Goal: Information Seeking & Learning: Learn about a topic

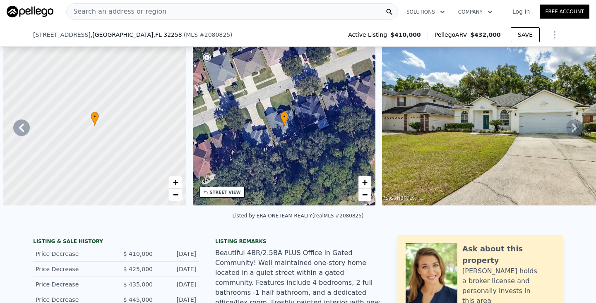
scroll to position [0, 379]
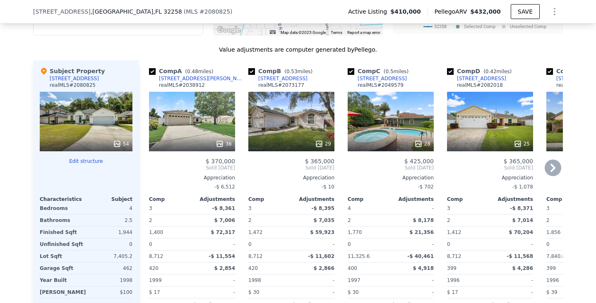
click at [391, 78] on div "[STREET_ADDRESS]" at bounding box center [382, 78] width 49 height 7
click at [555, 163] on icon at bounding box center [553, 168] width 17 height 17
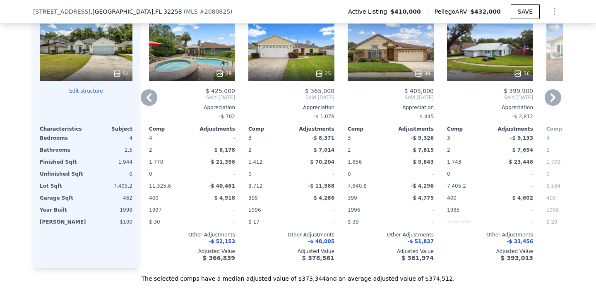
scroll to position [1025, 0]
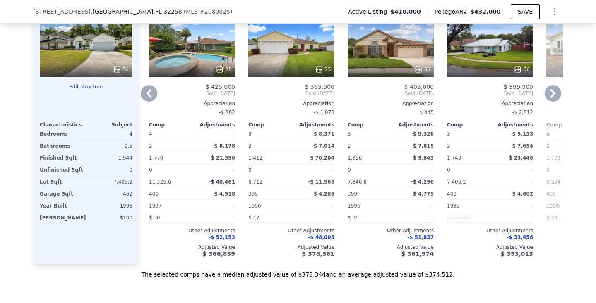
click at [554, 96] on icon at bounding box center [553, 93] width 17 height 17
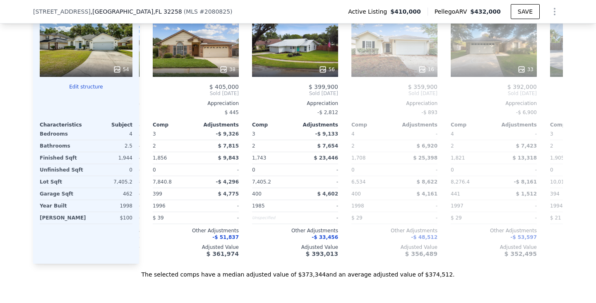
scroll to position [0, 397]
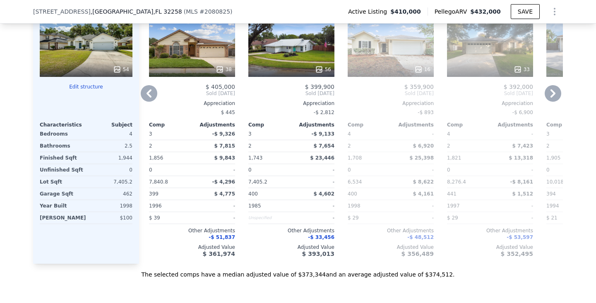
click at [554, 96] on icon at bounding box center [553, 93] width 17 height 17
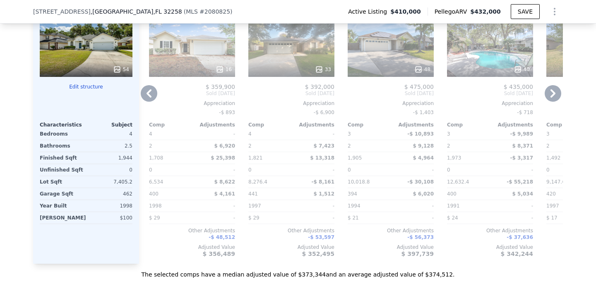
click at [554, 96] on icon at bounding box center [553, 93] width 17 height 17
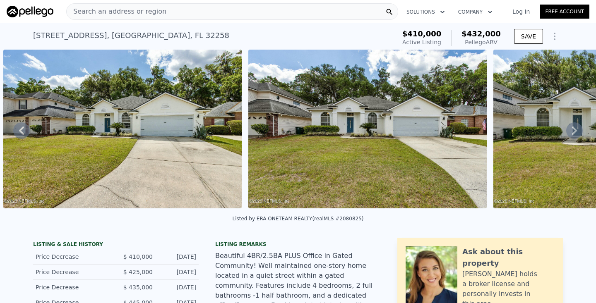
scroll to position [0, 0]
click at [139, 10] on span "Search an address or region" at bounding box center [117, 12] width 100 height 10
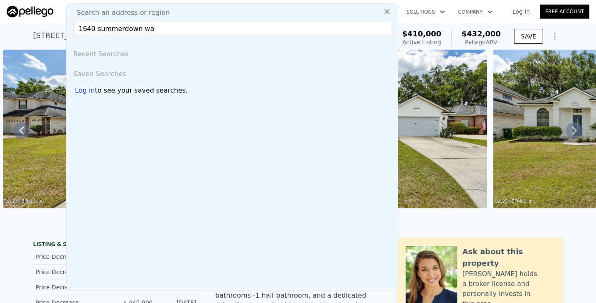
type input "1640 summerdown way"
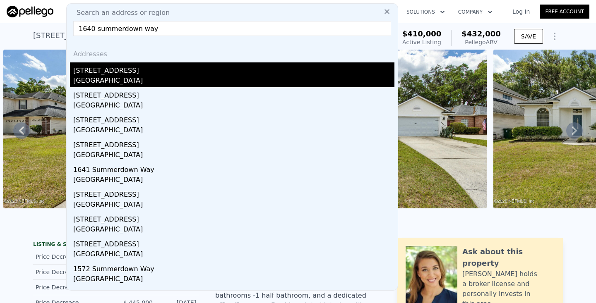
click at [88, 75] on div "[STREET_ADDRESS]" at bounding box center [233, 68] width 321 height 13
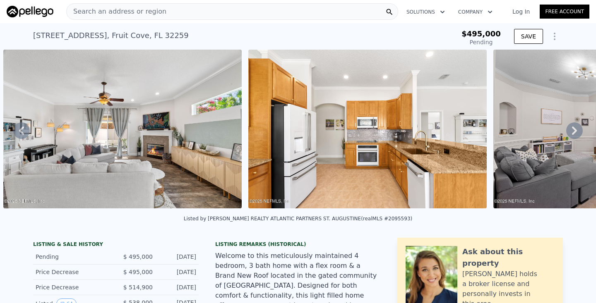
type input "-$ 524,784"
click at [141, 145] on img at bounding box center [122, 129] width 238 height 159
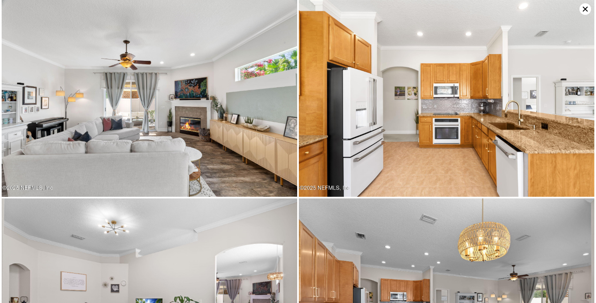
click at [590, 9] on icon at bounding box center [585, 9] width 12 height 12
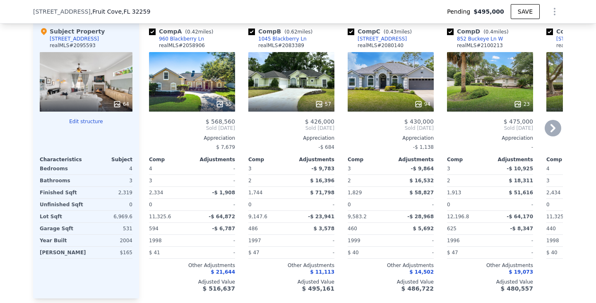
scroll to position [1002, 0]
click at [552, 120] on icon at bounding box center [553, 128] width 17 height 17
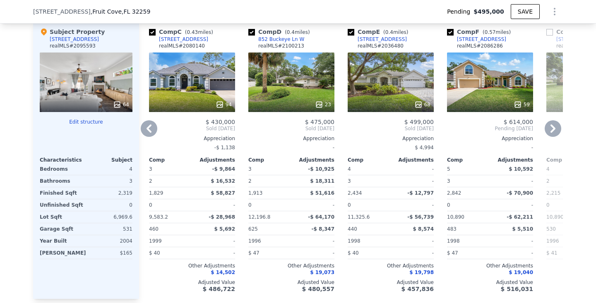
click at [552, 120] on icon at bounding box center [553, 128] width 17 height 17
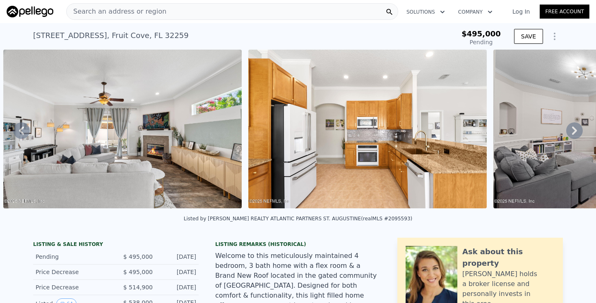
scroll to position [0, 0]
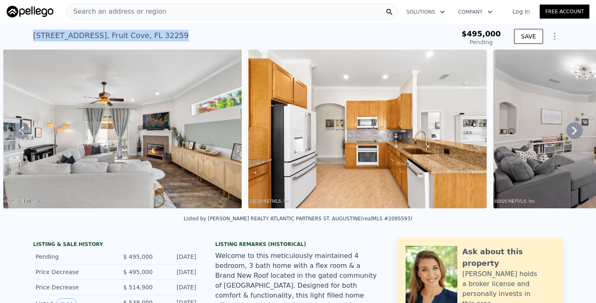
drag, startPoint x: 195, startPoint y: 32, endPoint x: 27, endPoint y: 35, distance: 168.5
click at [27, 35] on div "[STREET_ADDRESS] Pending from $495k $495,000 Pending SAVE" at bounding box center [298, 36] width 596 height 26
copy div "[STREET_ADDRESS] Pending from $495k"
click at [251, 91] on img at bounding box center [367, 129] width 238 height 159
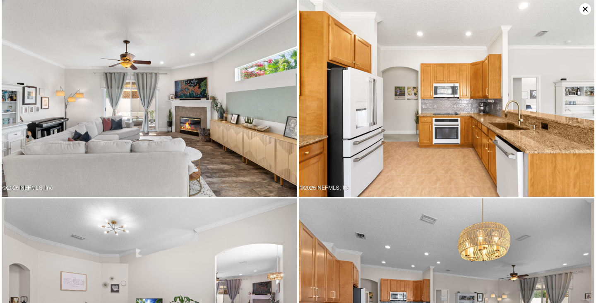
type input "$ 496,000"
type input "-$ 59,369"
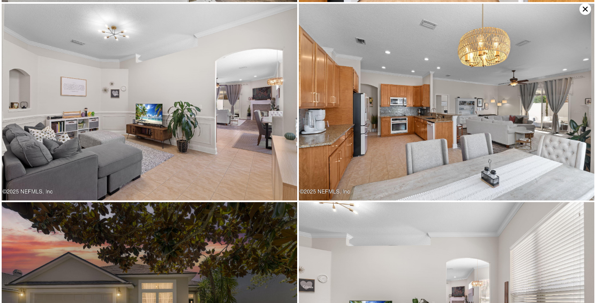
scroll to position [199, 0]
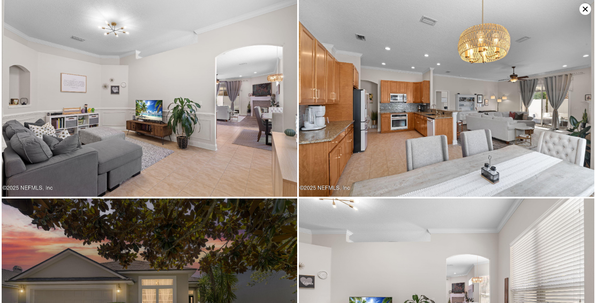
click at [581, 9] on icon at bounding box center [585, 9] width 12 height 12
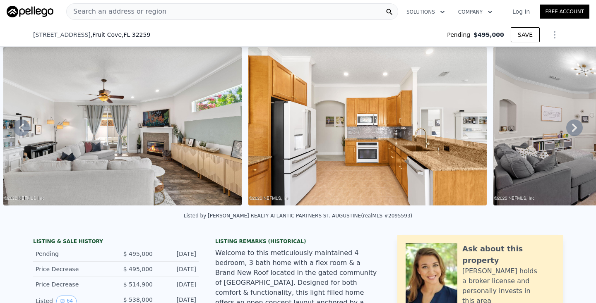
scroll to position [121, 0]
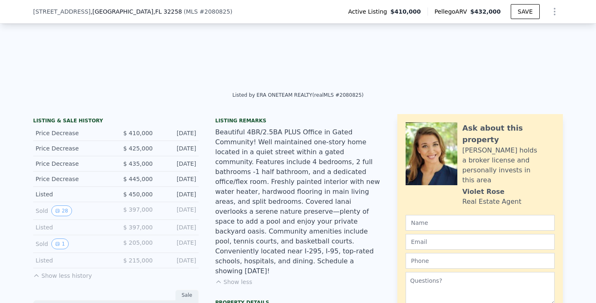
type input "$ 432,000"
type input "4"
type input "2"
type input "1400"
type input "1973"
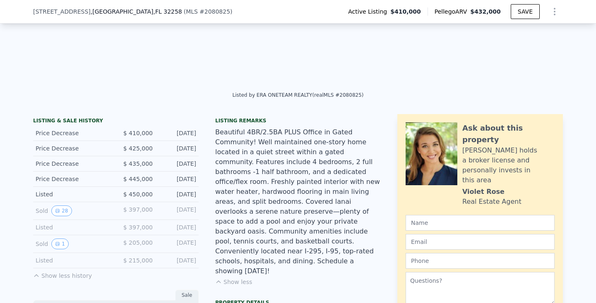
type input "6098.4"
type input "12632.4"
type input "-$ 29,395"
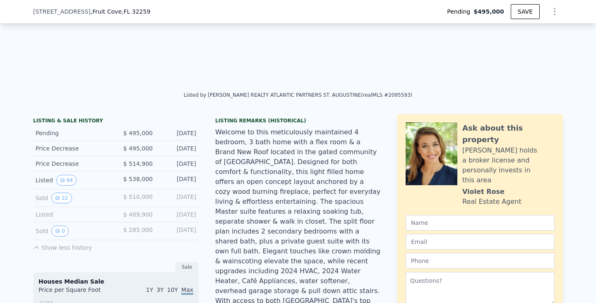
type input "$ 496,000"
type input "5"
type input "3.5"
type input "1744"
type input "2842"
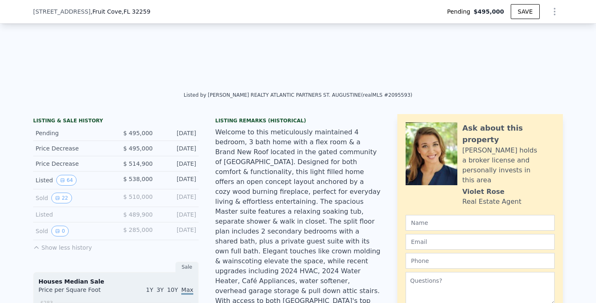
type input "6534"
type input "12196.8"
type input "-$ 59,369"
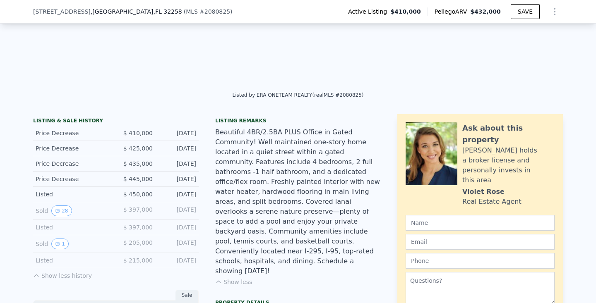
type input "$ 432,000"
type input "4"
type input "2"
type input "1400"
type input "1973"
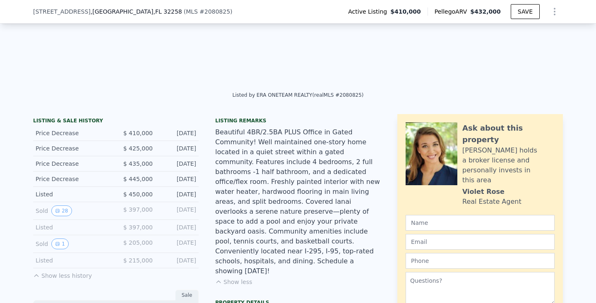
type input "6098.4"
type input "12632.4"
type input "-$ 29,395"
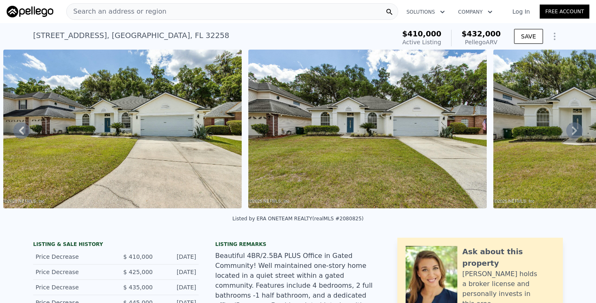
click at [196, 168] on img at bounding box center [122, 129] width 238 height 159
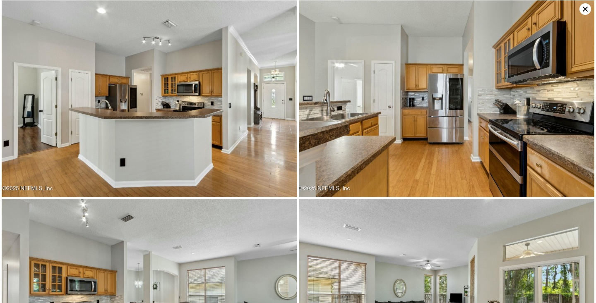
scroll to position [1390, 0]
click at [392, 165] on img at bounding box center [447, 98] width 296 height 197
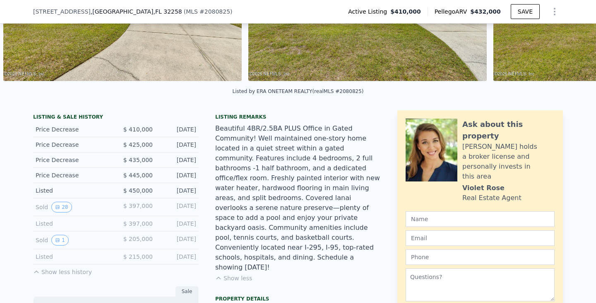
scroll to position [124, 0]
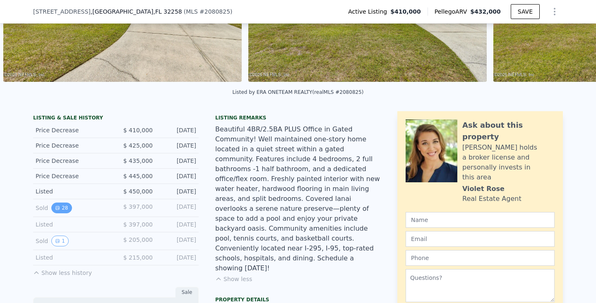
click at [61, 207] on button "28" at bounding box center [61, 208] width 20 height 11
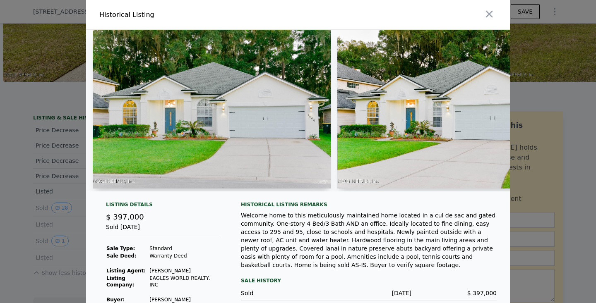
click at [254, 119] on img at bounding box center [212, 109] width 238 height 159
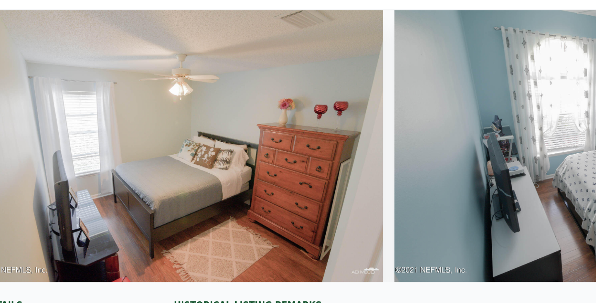
scroll to position [0, 4817]
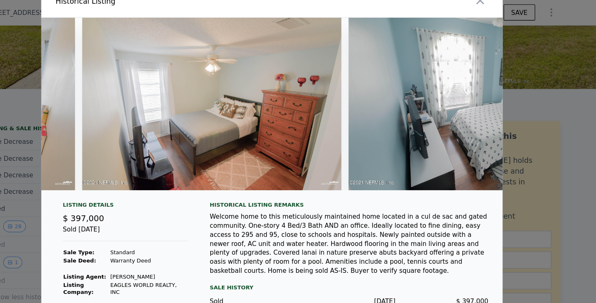
click at [3, 125] on div at bounding box center [298, 151] width 596 height 303
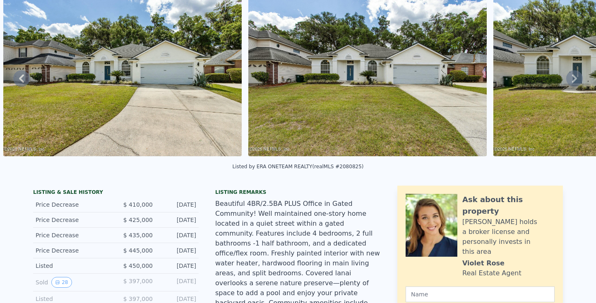
scroll to position [1, 0]
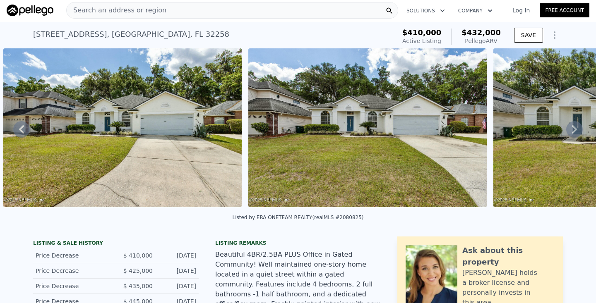
click at [156, 108] on img at bounding box center [122, 127] width 238 height 159
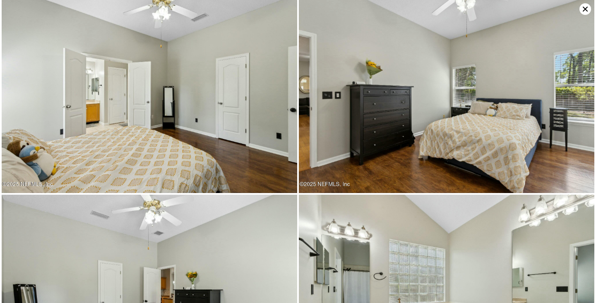
scroll to position [2582, 0]
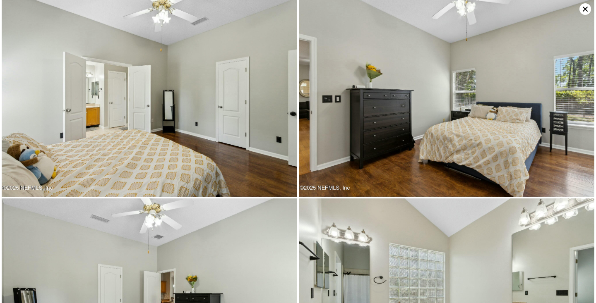
click at [586, 8] on icon at bounding box center [585, 9] width 5 height 5
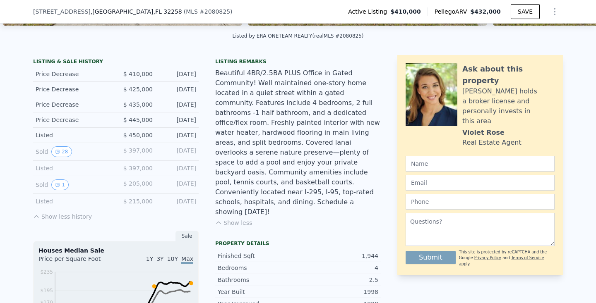
scroll to position [180, 0]
click at [53, 180] on button "1" at bounding box center [59, 184] width 17 height 11
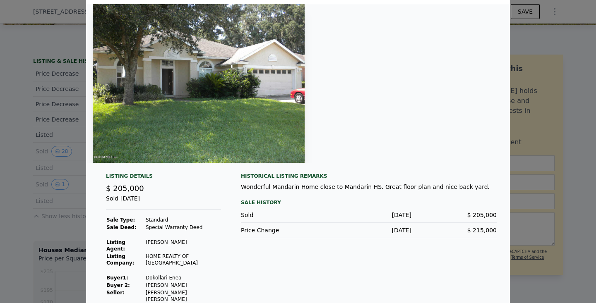
scroll to position [25, 0]
click at [68, 178] on div at bounding box center [298, 151] width 596 height 303
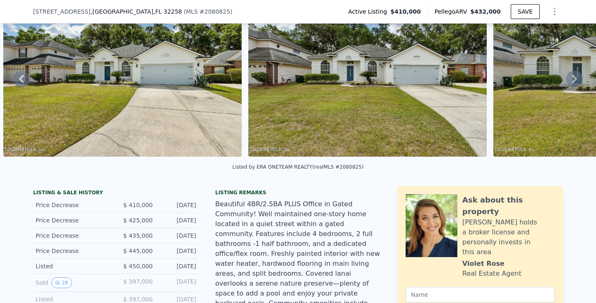
scroll to position [49, 0]
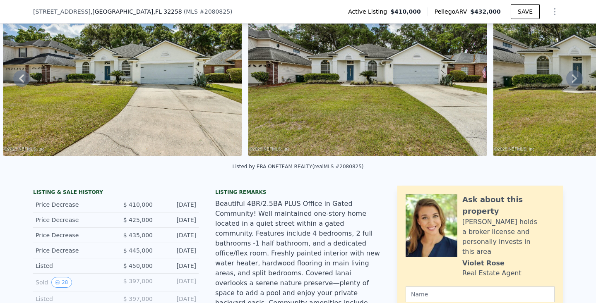
click at [179, 78] on img at bounding box center [122, 77] width 238 height 159
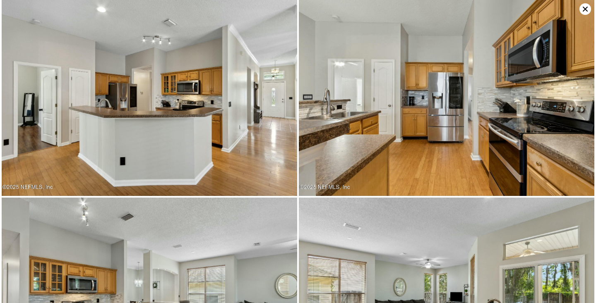
scroll to position [1390, 0]
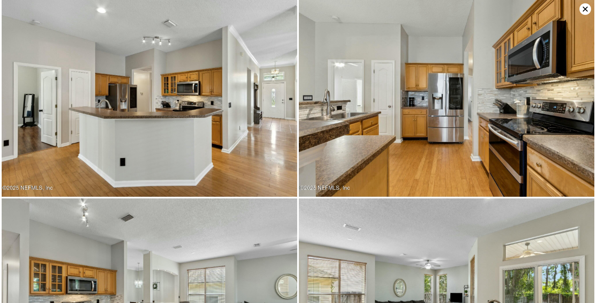
click at [506, 143] on img at bounding box center [447, 98] width 296 height 197
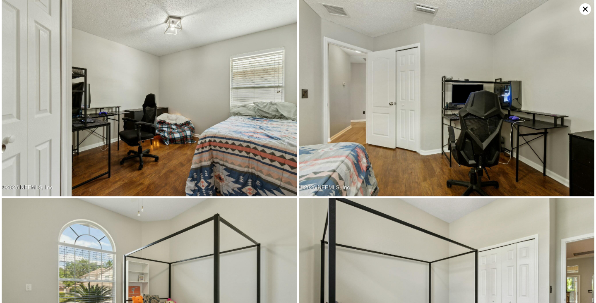
scroll to position [3377, 0]
click at [293, 115] on img at bounding box center [150, 98] width 296 height 197
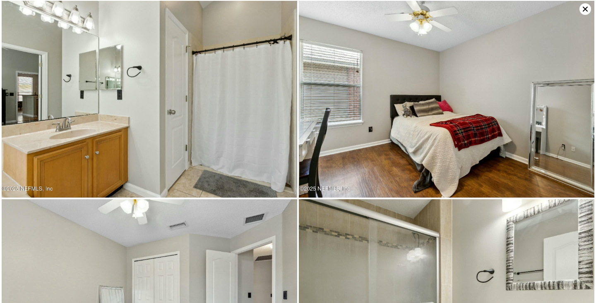
scroll to position [2979, 0]
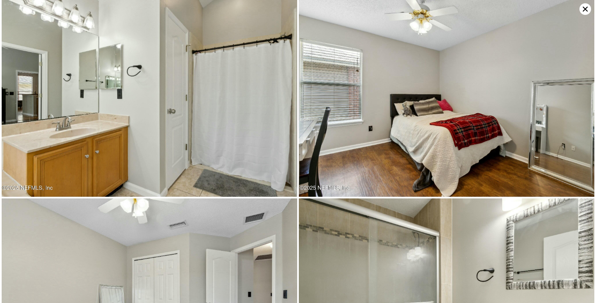
click at [246, 161] on img at bounding box center [150, 98] width 296 height 197
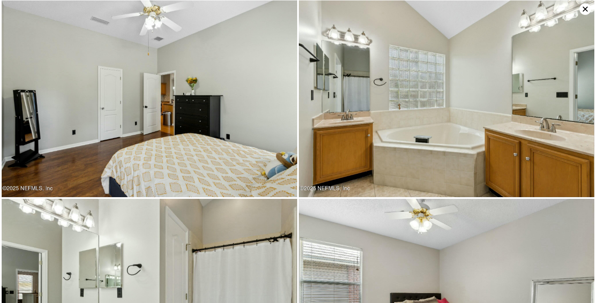
scroll to position [2781, 0]
click at [591, 172] on img at bounding box center [447, 98] width 296 height 197
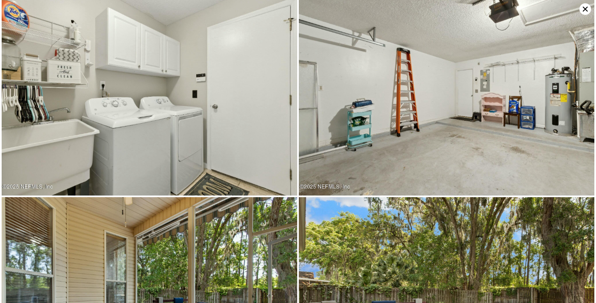
scroll to position [3774, 0]
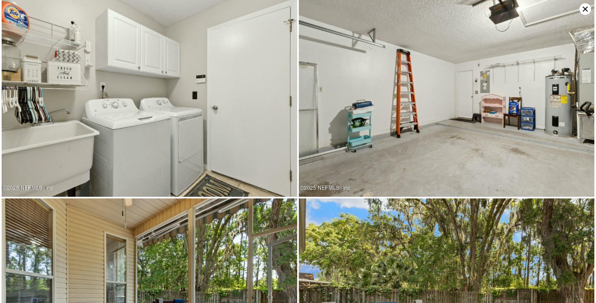
click at [209, 95] on img at bounding box center [150, 98] width 296 height 197
click at [406, 96] on img at bounding box center [447, 98] width 296 height 197
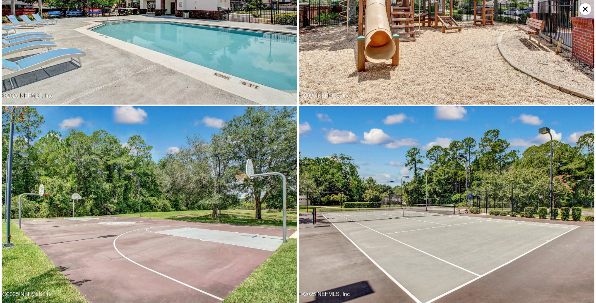
scroll to position [5058, 0]
click at [586, 10] on icon at bounding box center [585, 9] width 5 height 5
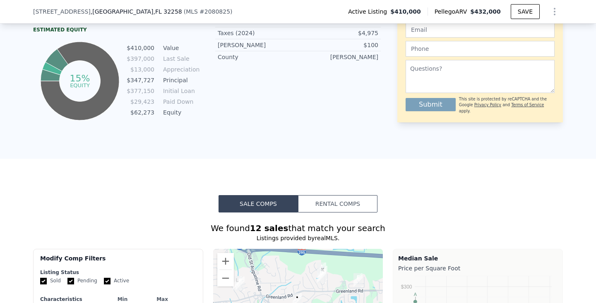
scroll to position [641, 0]
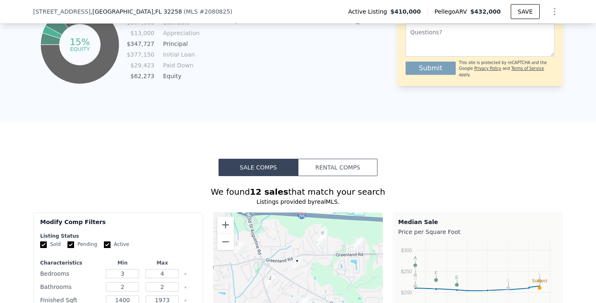
click at [346, 160] on button "Rental Comps" at bounding box center [337, 167] width 79 height 17
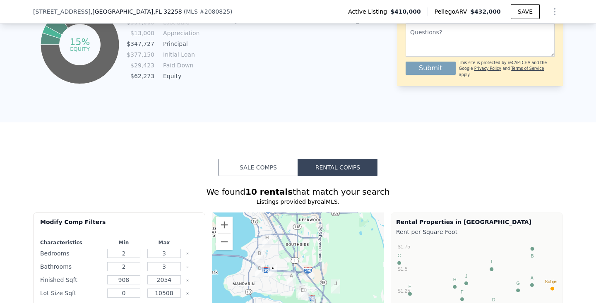
click at [268, 162] on button "Sale Comps" at bounding box center [258, 167] width 79 height 17
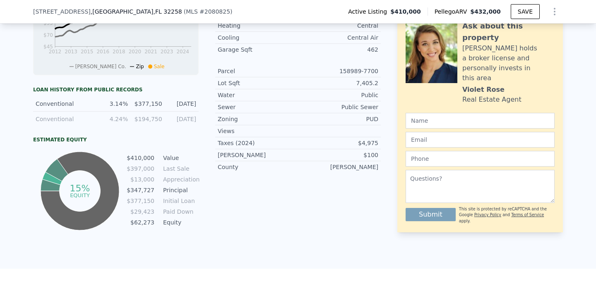
scroll to position [496, 0]
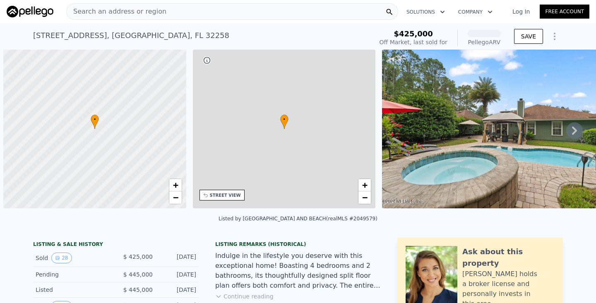
scroll to position [0, 3]
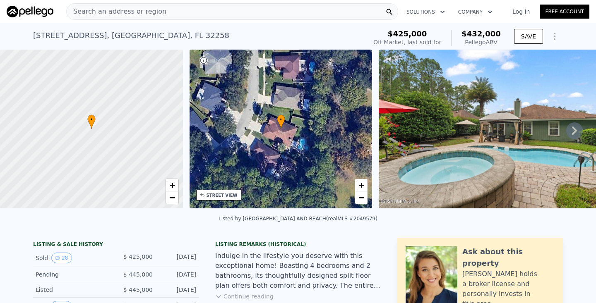
click at [573, 127] on icon at bounding box center [574, 131] width 5 height 8
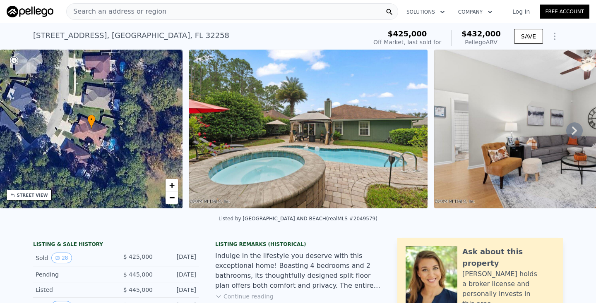
click at [573, 127] on img at bounding box center [553, 129] width 238 height 159
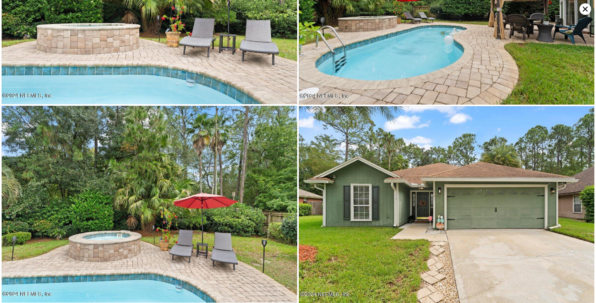
scroll to position [2479, 0]
click at [582, 7] on icon at bounding box center [585, 9] width 12 height 12
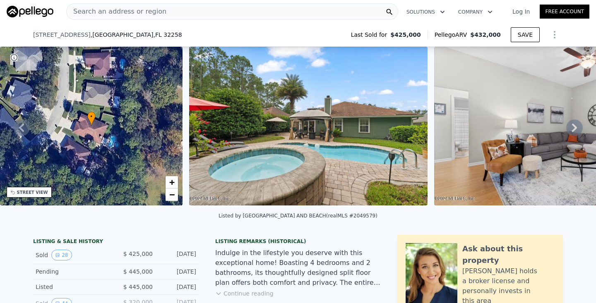
scroll to position [130, 0]
